Goal: Find specific page/section: Find specific page/section

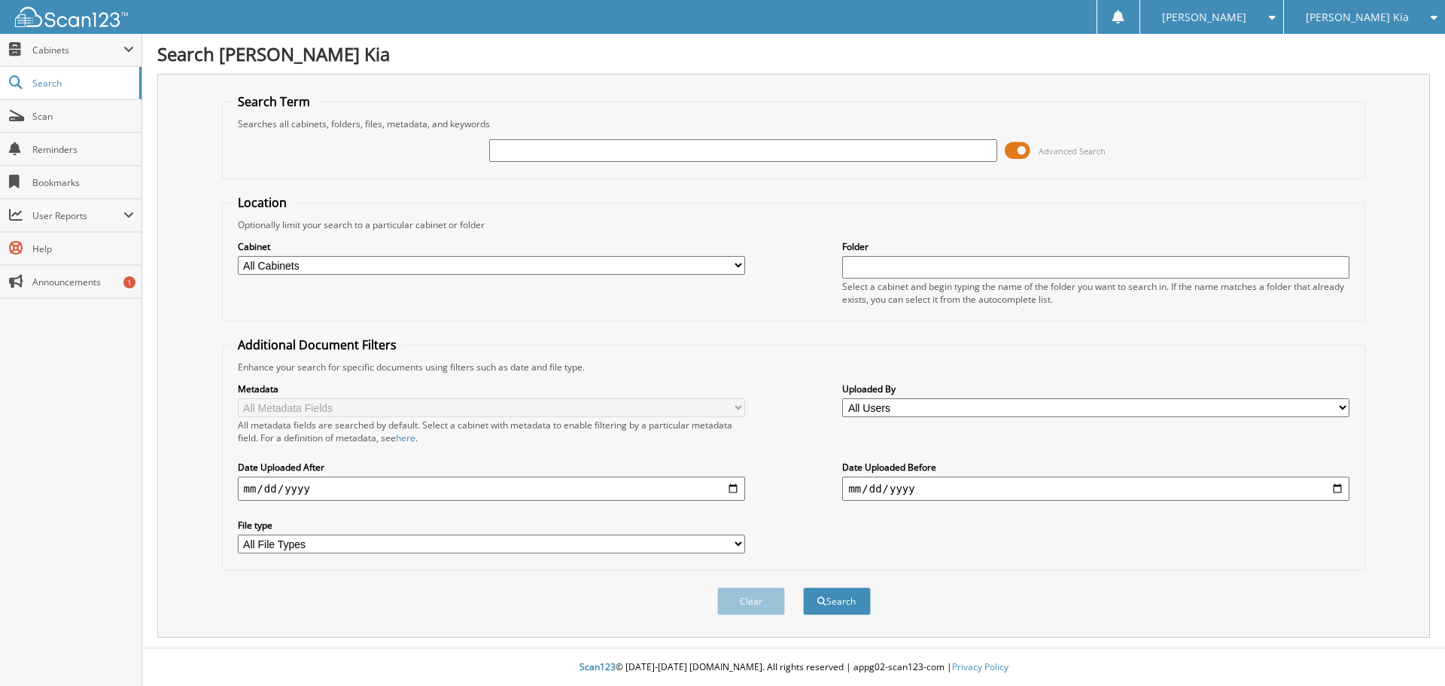
click at [705, 146] on input "text" at bounding box center [742, 150] width 507 height 23
type input "[PERSON_NAME]"
click at [803, 587] on button "Search" at bounding box center [837, 601] width 68 height 28
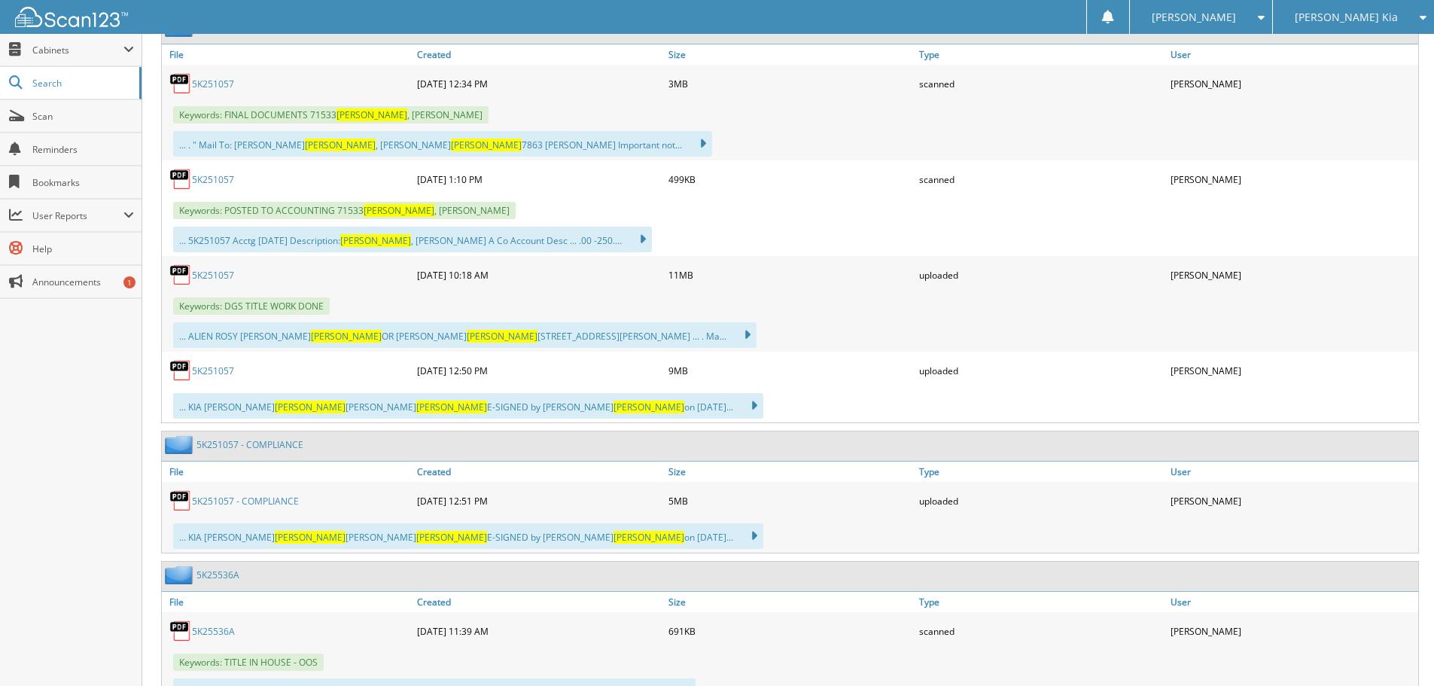
scroll to position [753, 0]
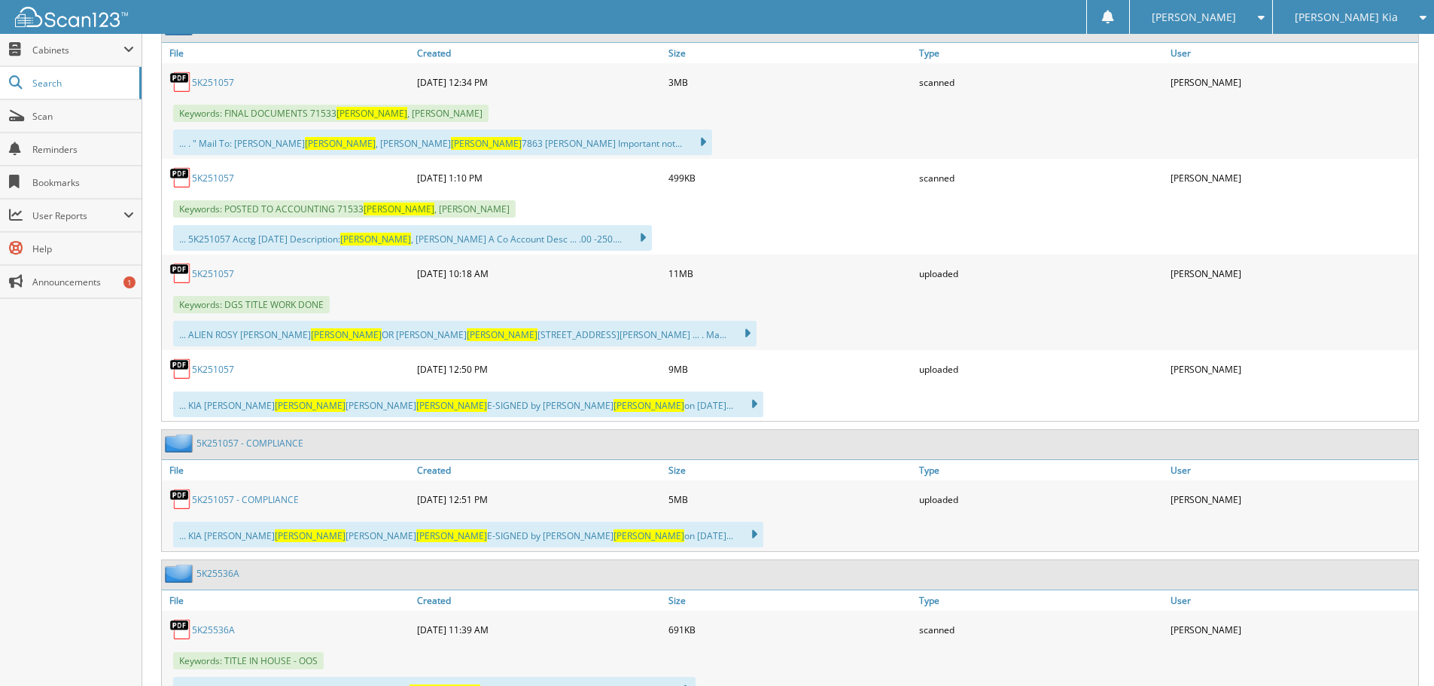
click at [211, 179] on link "5K251057" at bounding box center [213, 178] width 42 height 13
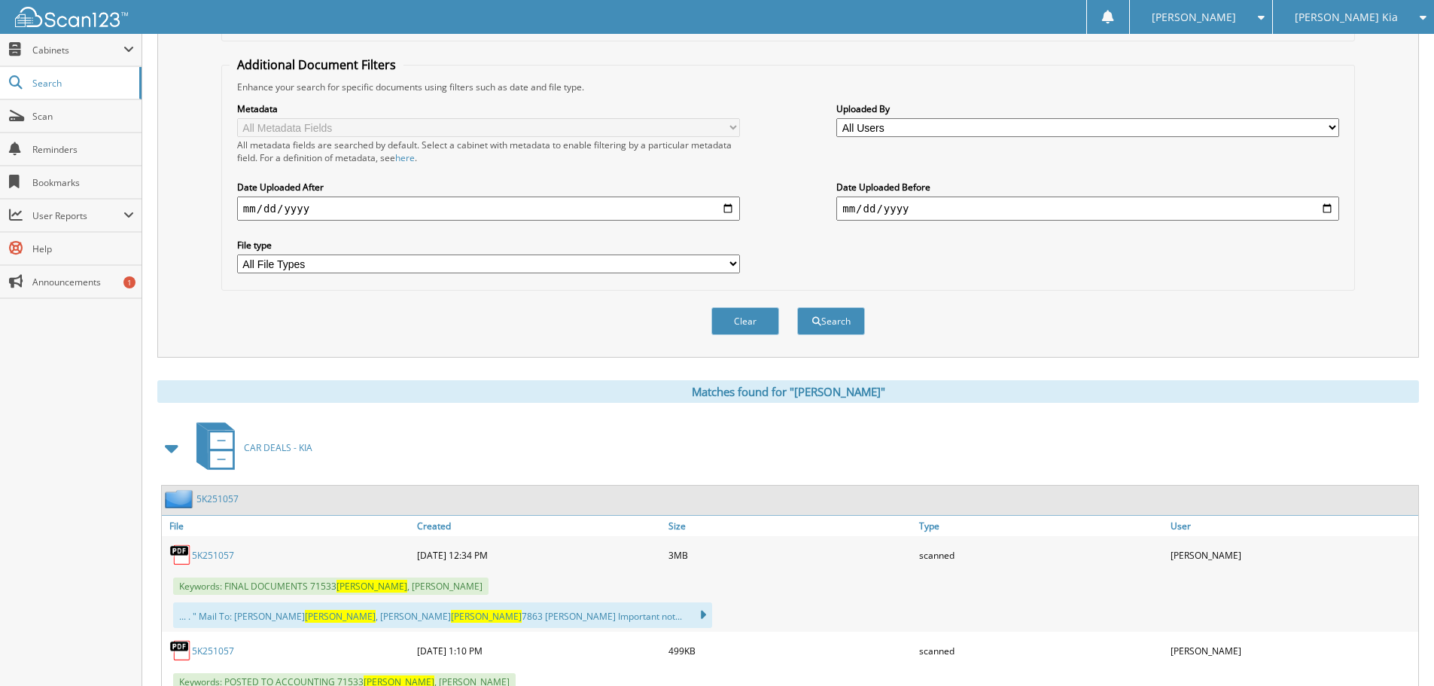
scroll to position [226, 0]
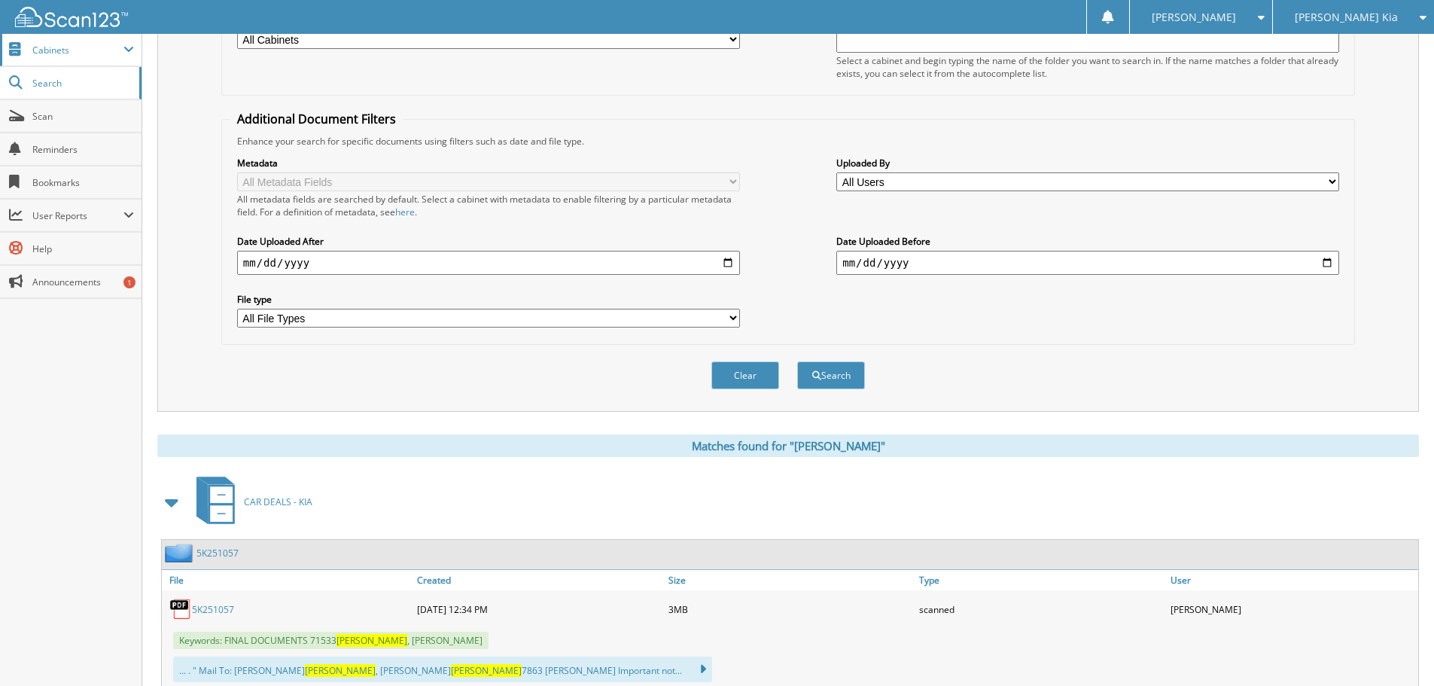
click at [53, 45] on span "Cabinets" at bounding box center [77, 50] width 91 height 13
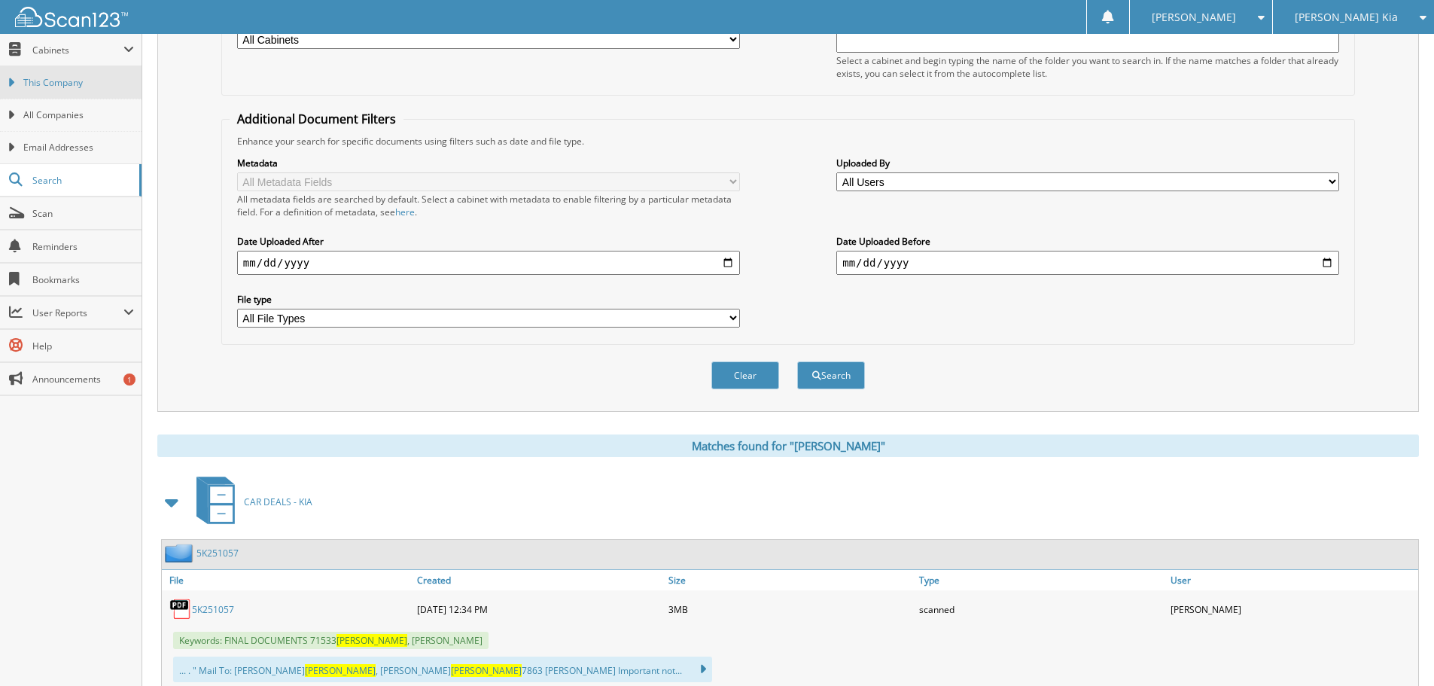
click at [56, 71] on link "This Company" at bounding box center [70, 82] width 141 height 32
